Goal: Find specific page/section: Find specific page/section

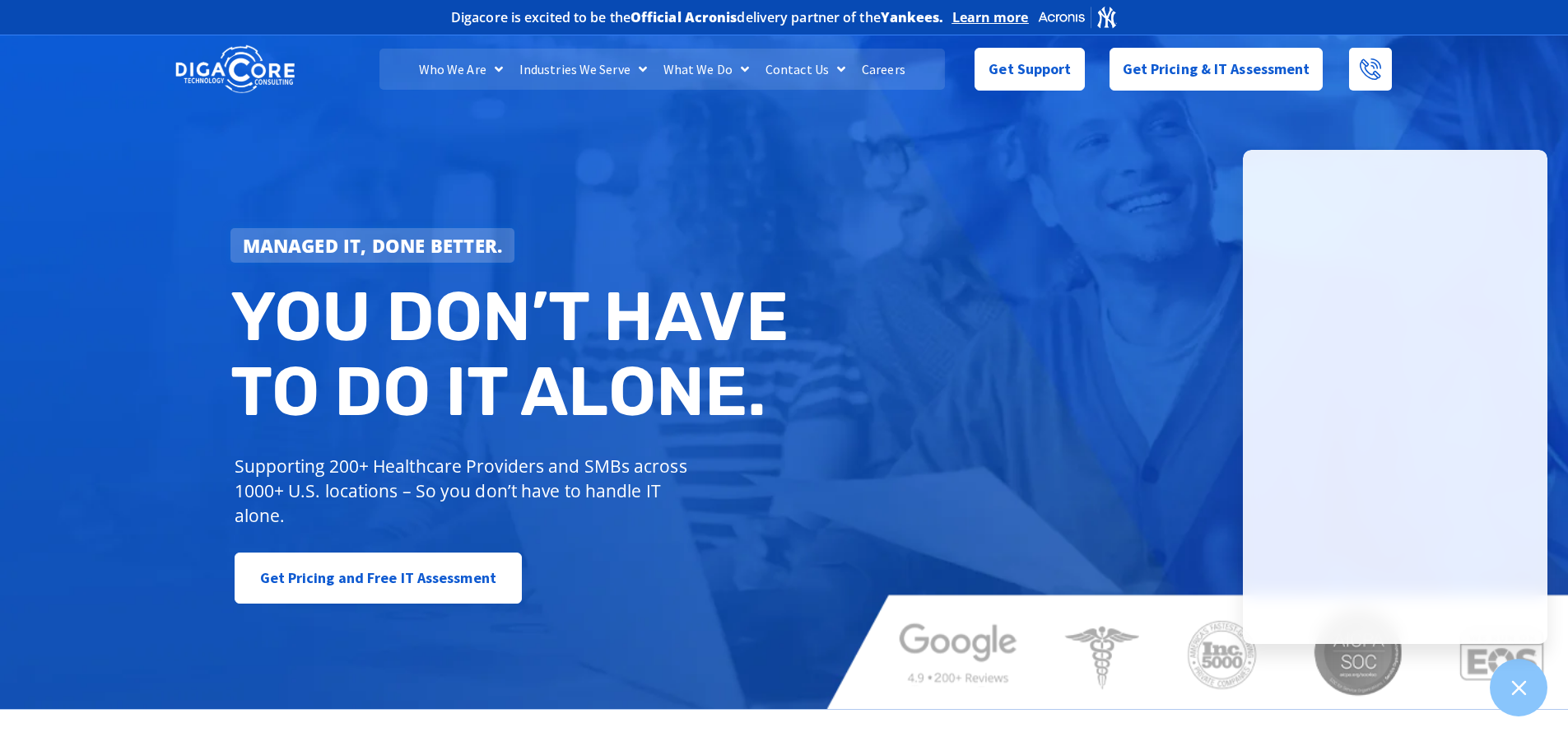
drag, startPoint x: 1161, startPoint y: 196, endPoint x: 1150, endPoint y: 203, distance: 13.0
click at [1150, 203] on div "Managed IT, done better. You don’t have to do IT alone. Supporting 200+ Healthc…" at bounding box center [784, 370] width 1568 height 678
click at [877, 69] on link "Careers" at bounding box center [883, 69] width 60 height 41
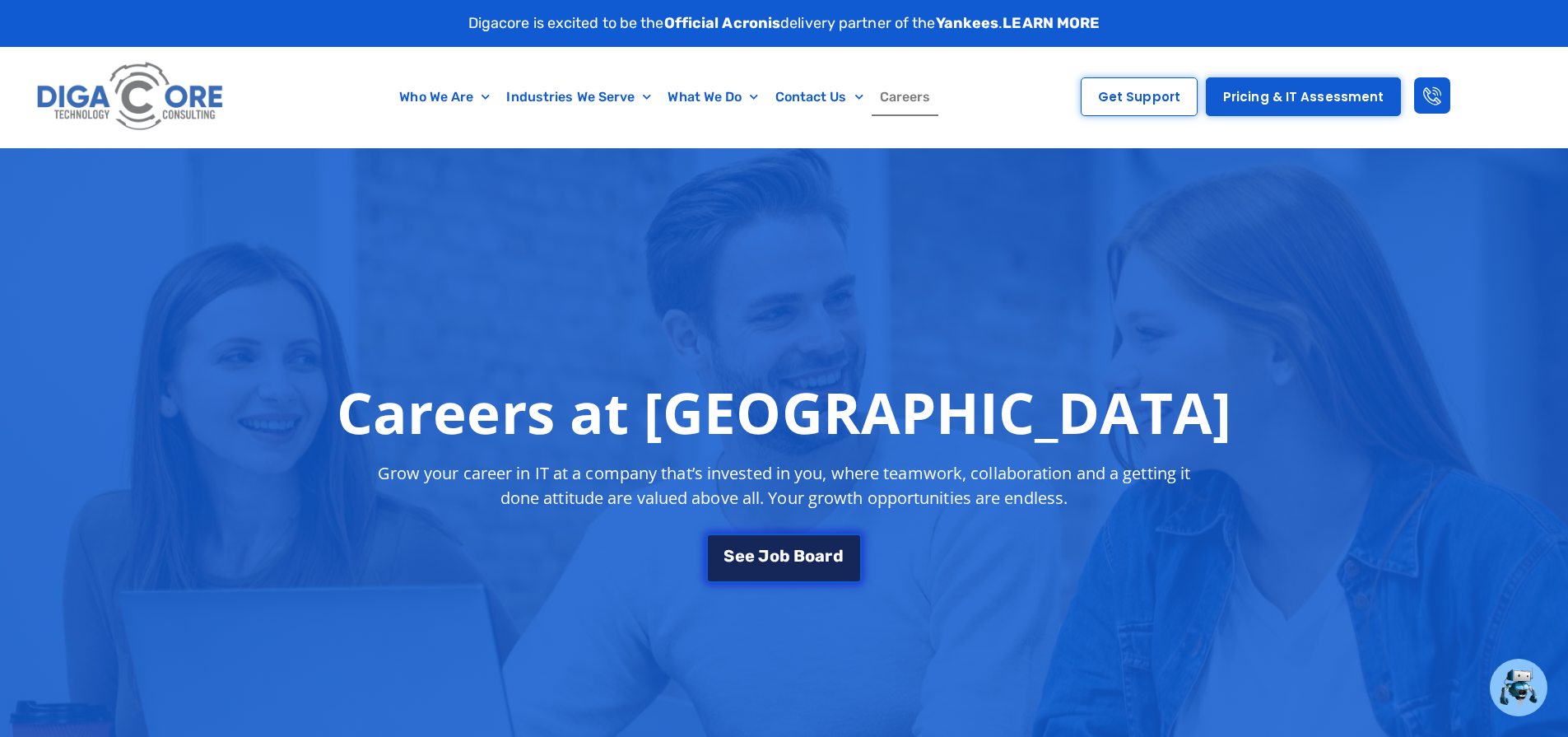
click at [797, 549] on span "B" at bounding box center [798, 555] width 12 height 16
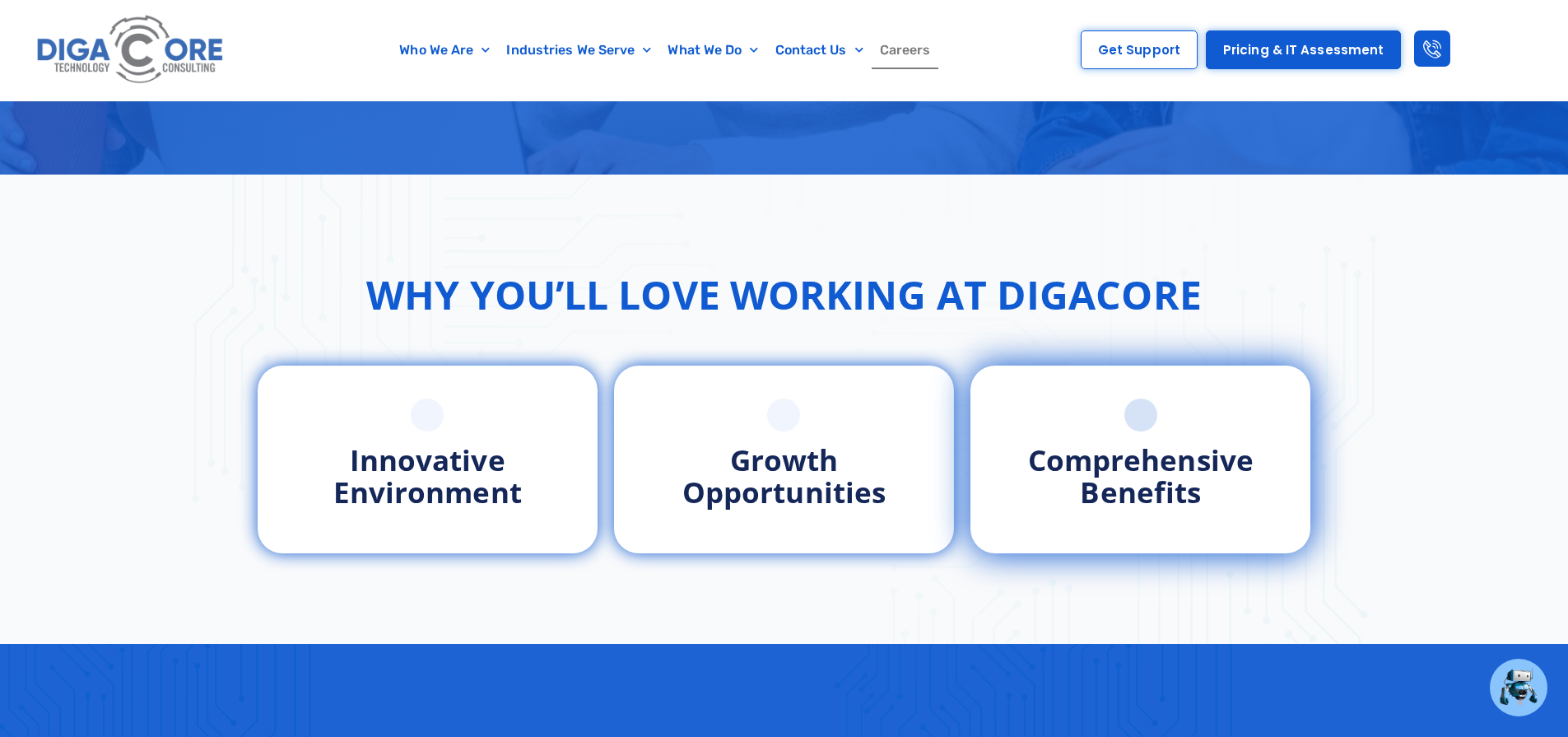
scroll to position [56, 0]
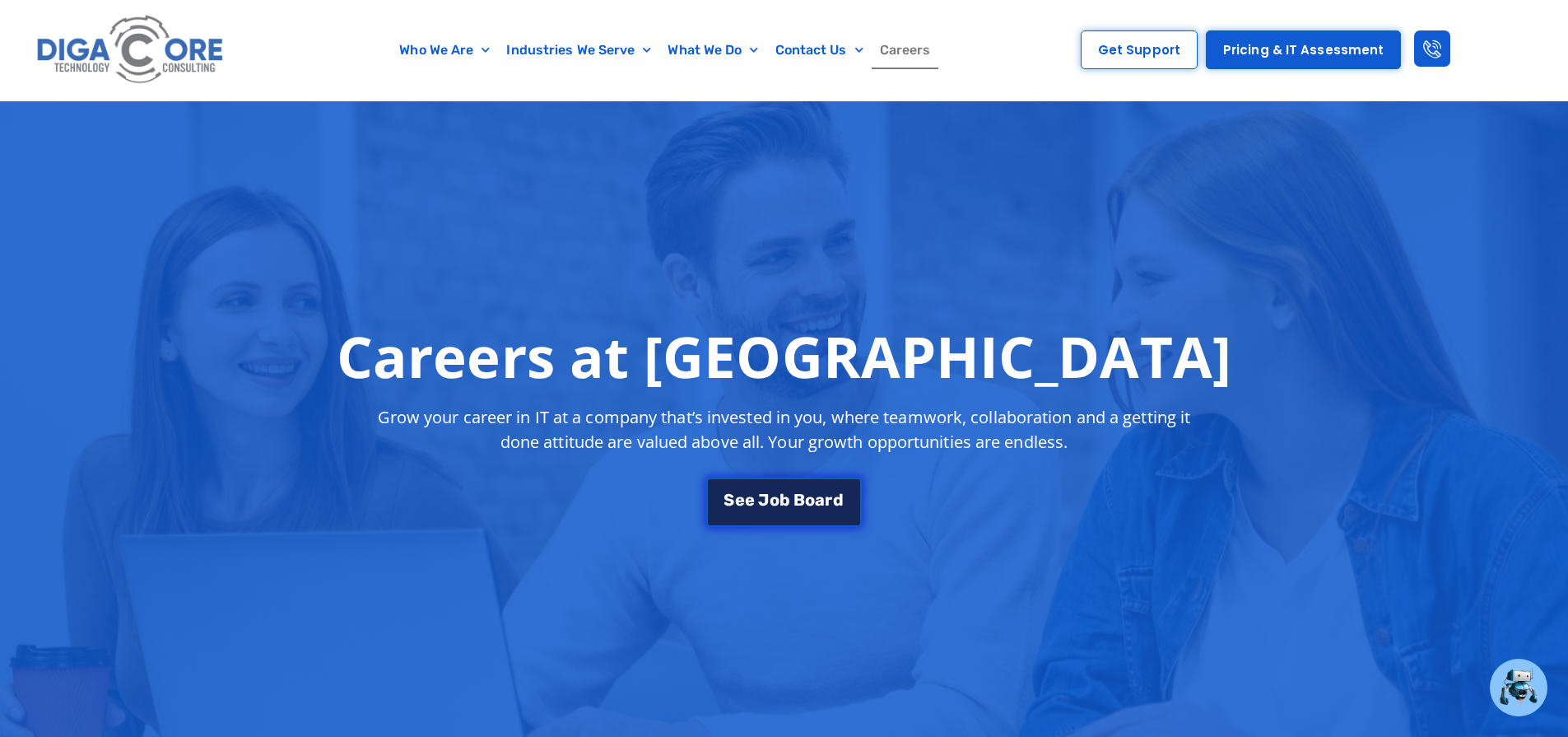
click at [758, 496] on span "J" at bounding box center [763, 500] width 11 height 16
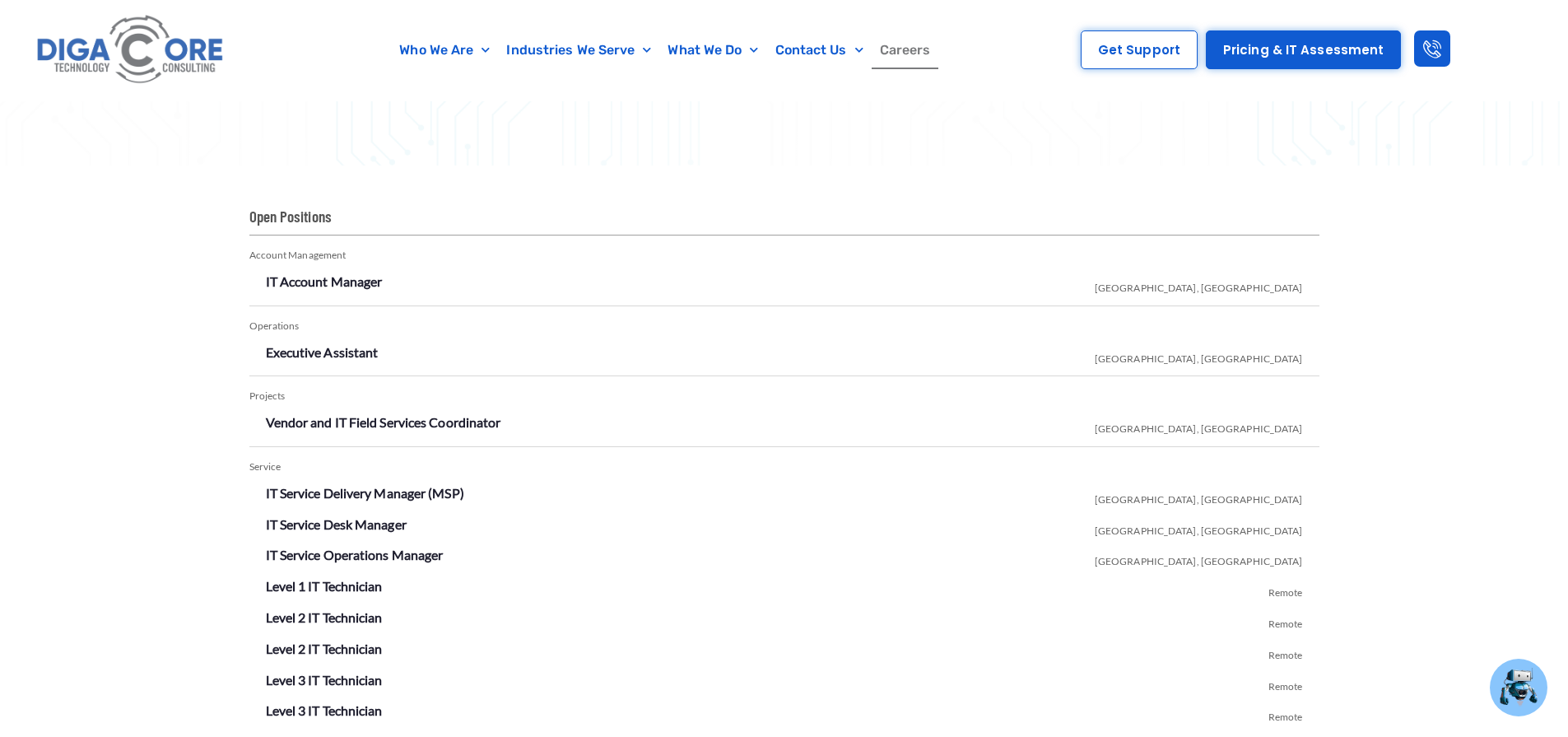
scroll to position [3001, 0]
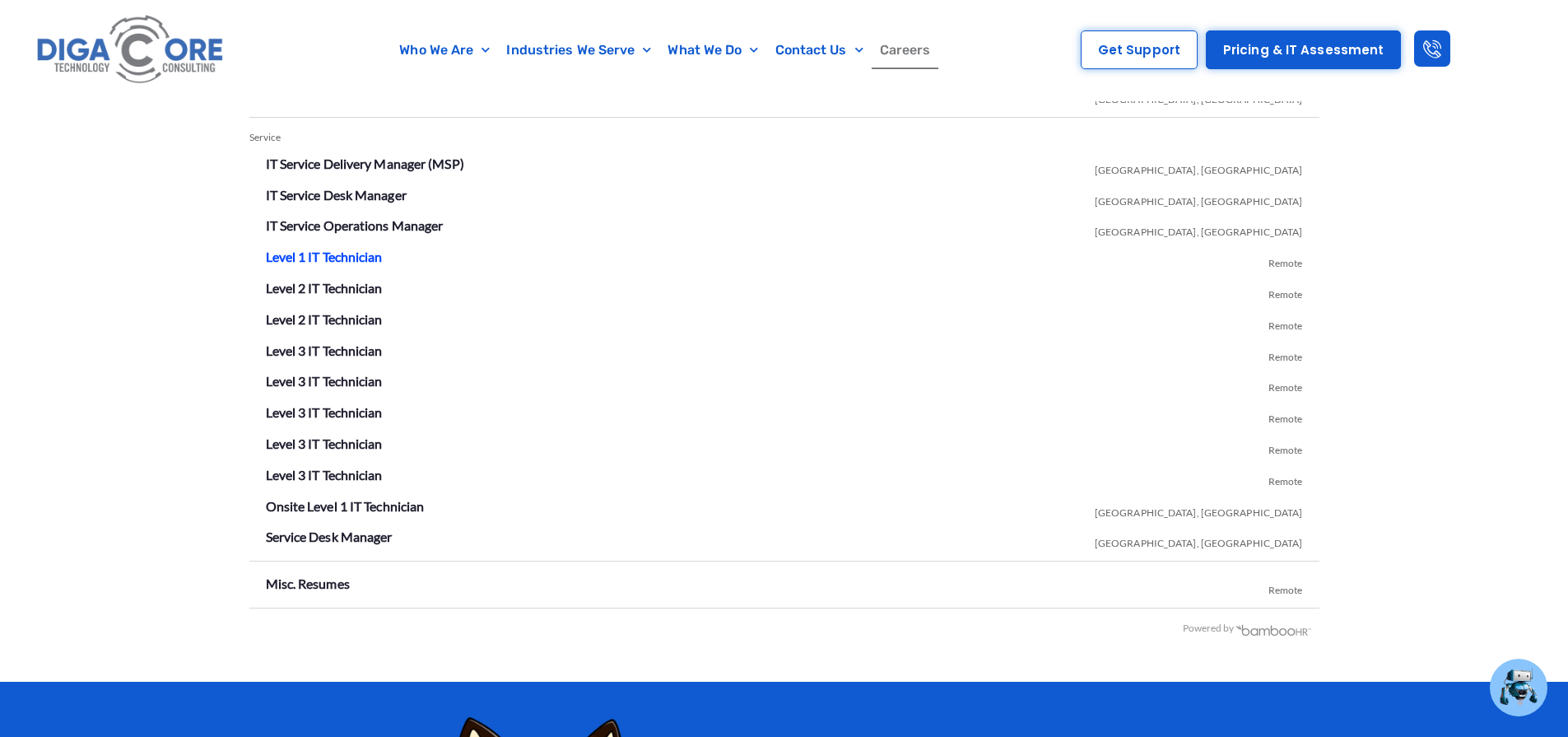
click at [319, 258] on link "Level 1 IT Technician" at bounding box center [324, 256] width 117 height 15
